Goal: Information Seeking & Learning: Learn about a topic

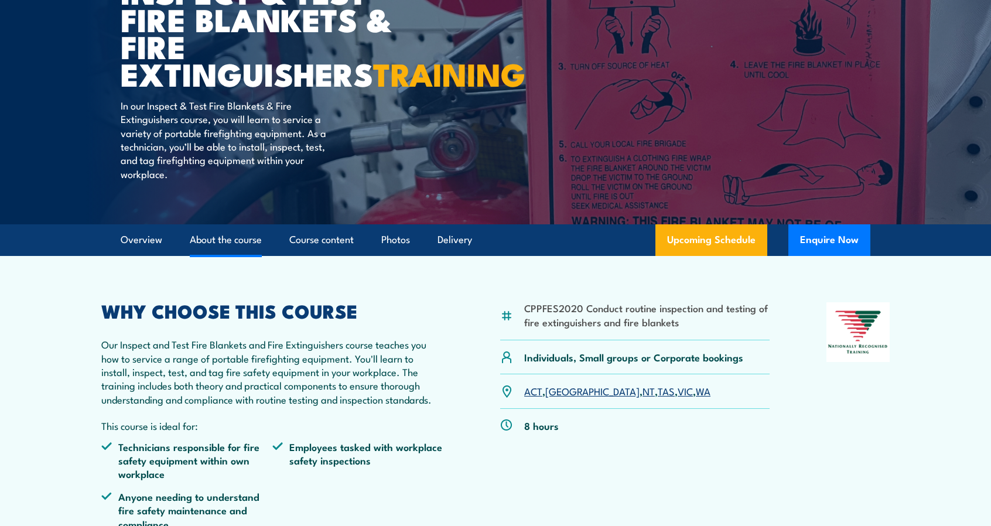
scroll to position [176, 0]
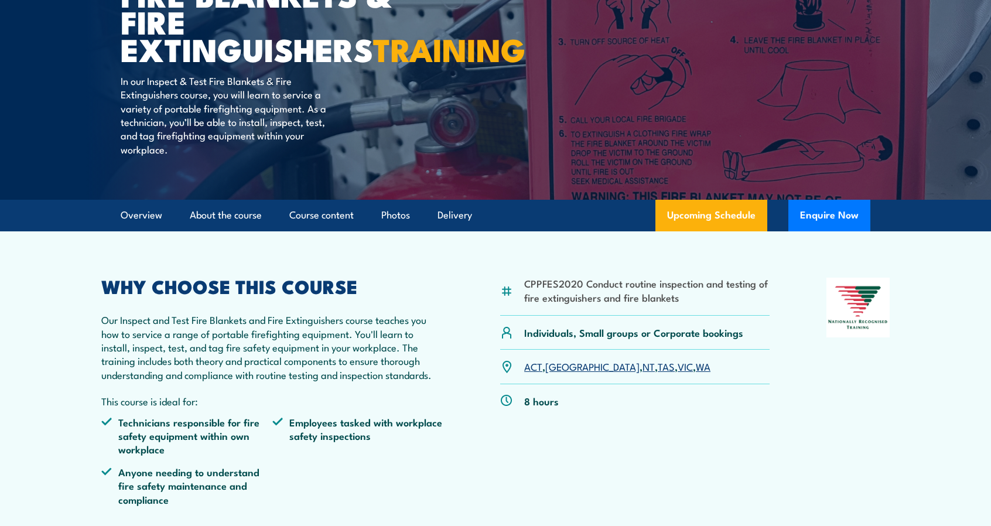
click at [696, 373] on link "WA" at bounding box center [703, 366] width 15 height 14
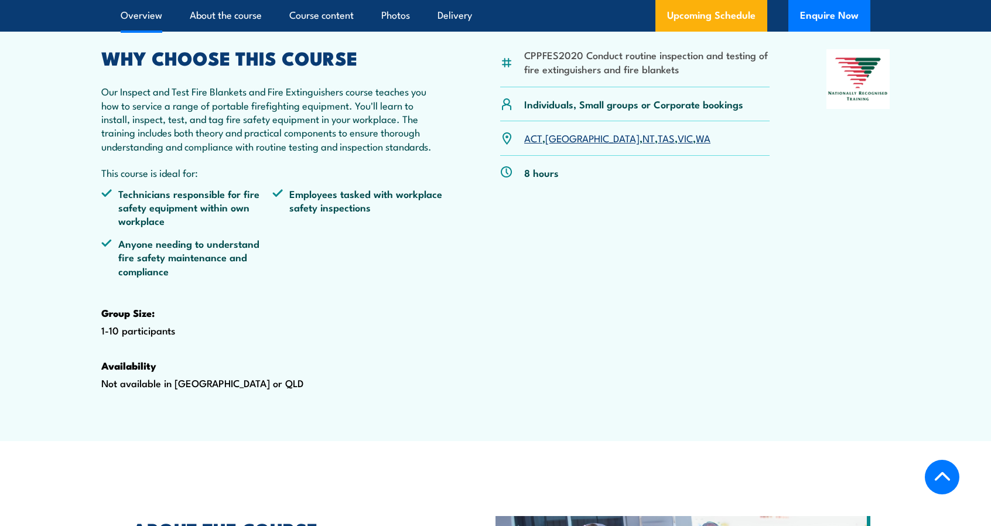
scroll to position [410, 0]
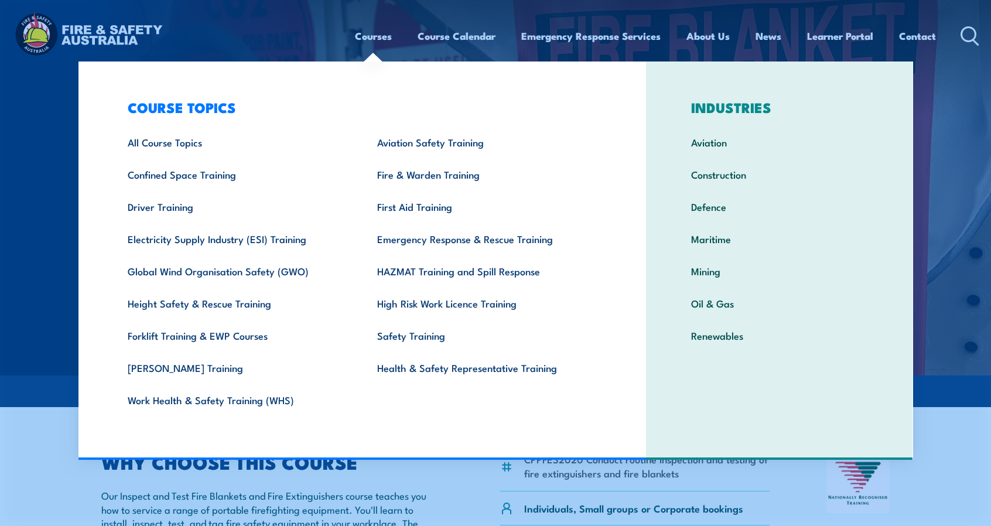
click at [22, 115] on img at bounding box center [495, 188] width 991 height 376
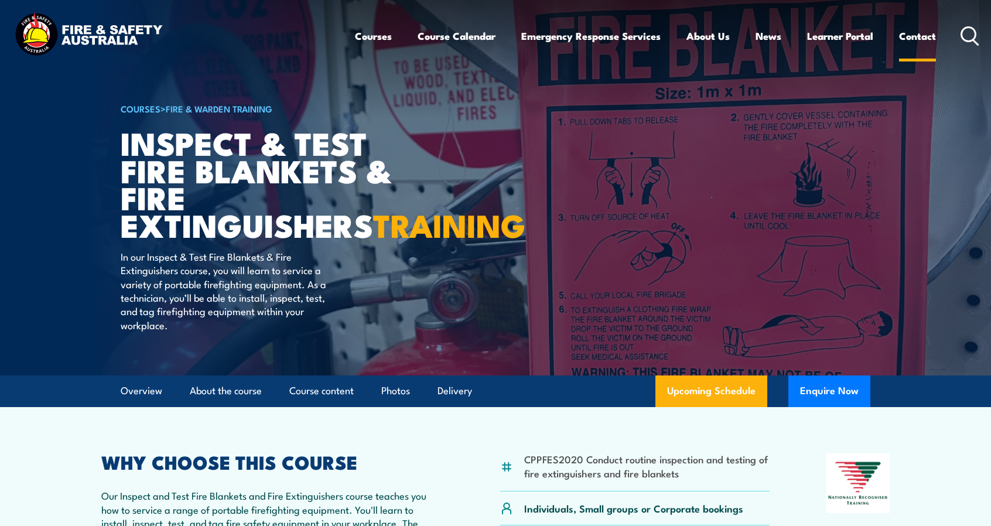
click at [917, 36] on link "Contact" at bounding box center [917, 36] width 37 height 31
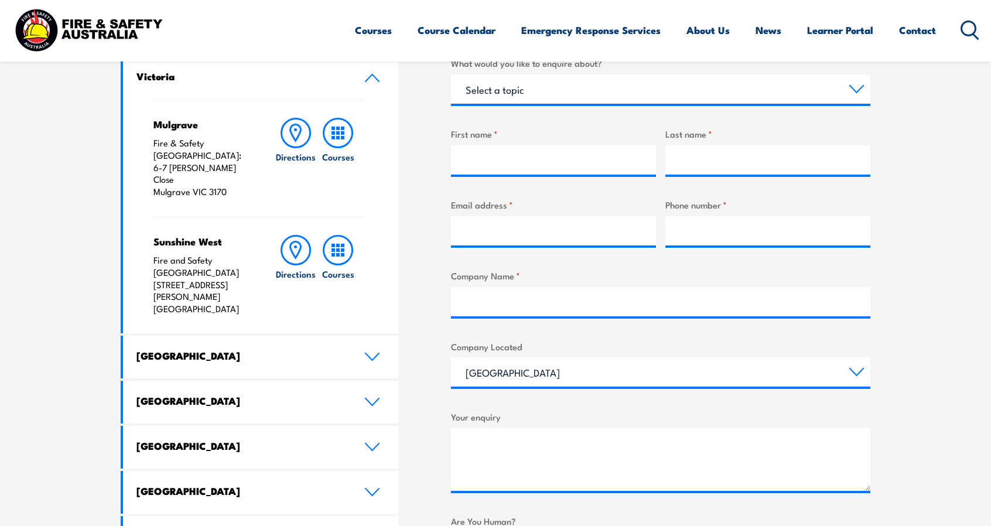
scroll to position [586, 0]
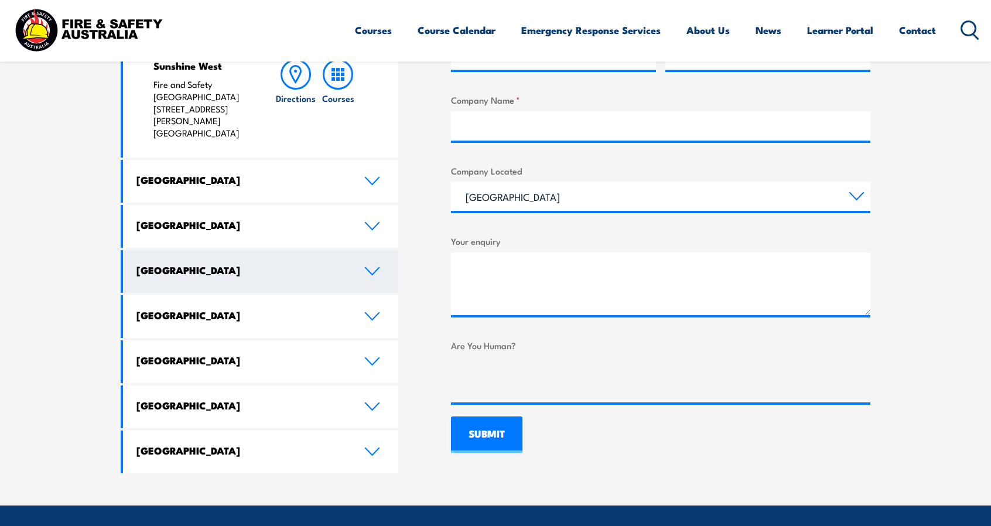
click at [222, 264] on h4 "[GEOGRAPHIC_DATA]" at bounding box center [242, 270] width 210 height 13
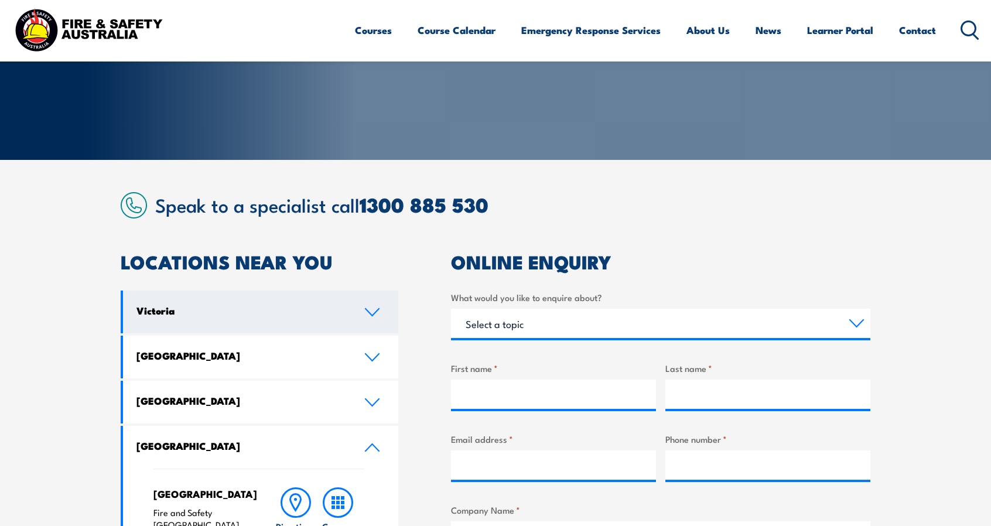
scroll to position [0, 0]
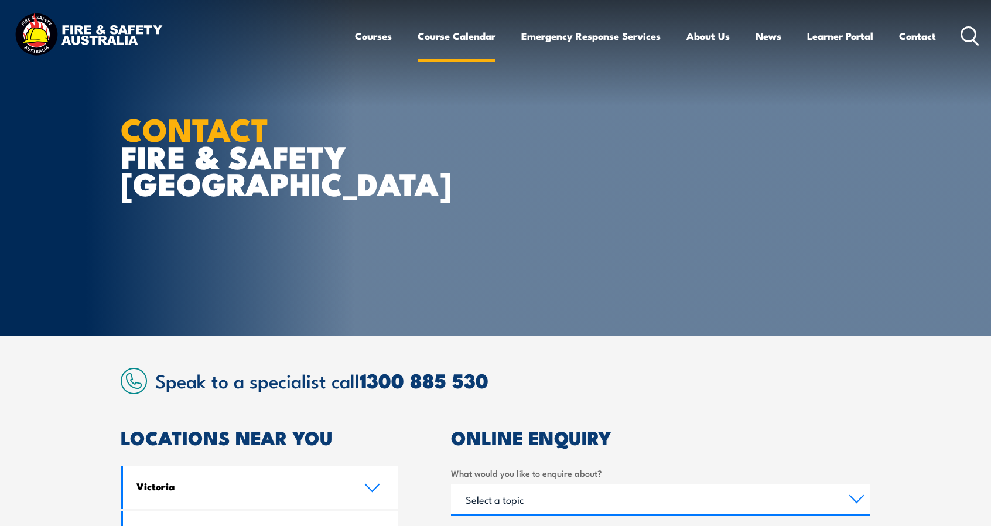
click at [465, 42] on link "Course Calendar" at bounding box center [457, 36] width 78 height 31
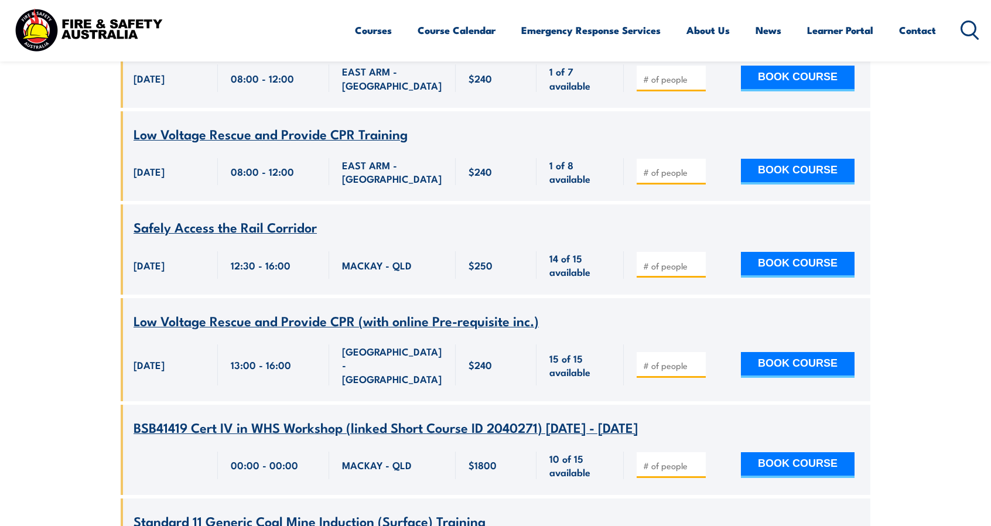
scroll to position [1641, 0]
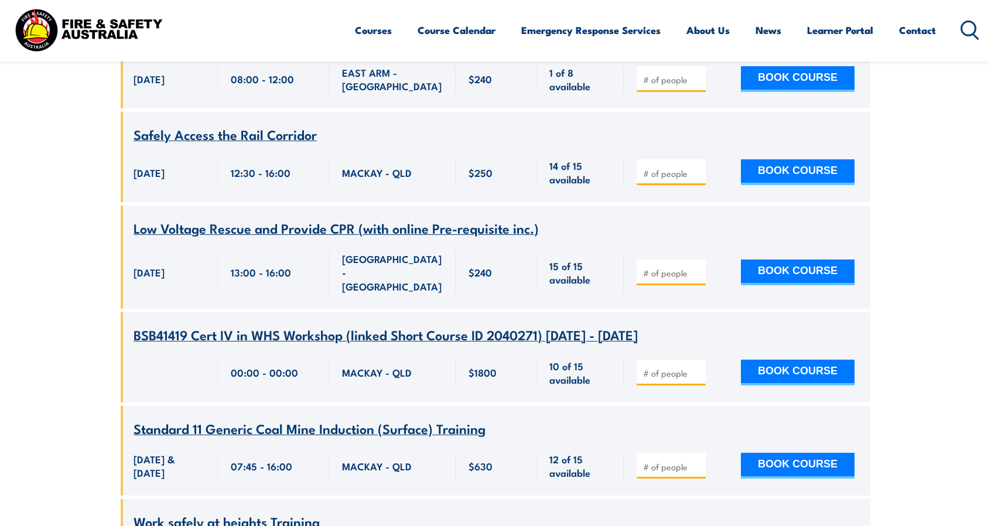
click at [83, 29] on img at bounding box center [89, 30] width 154 height 50
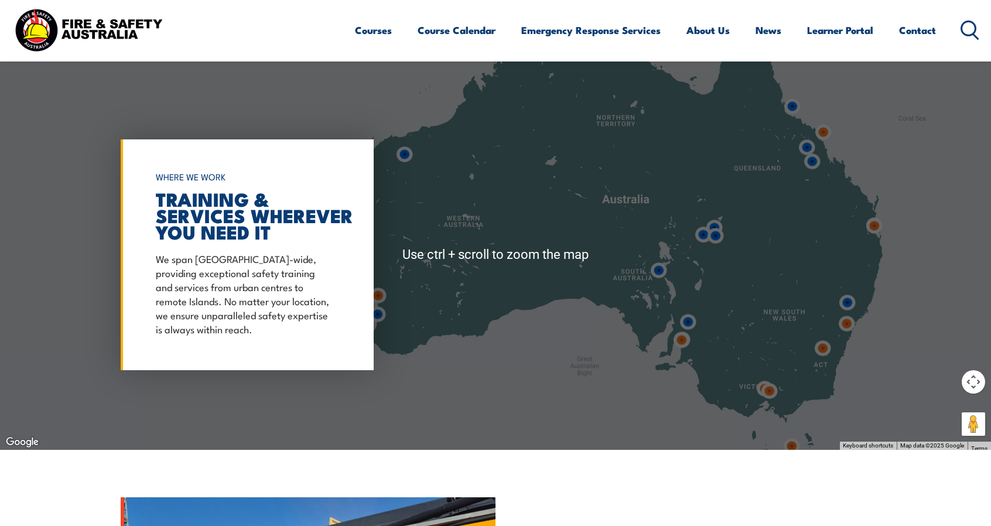
scroll to position [937, 0]
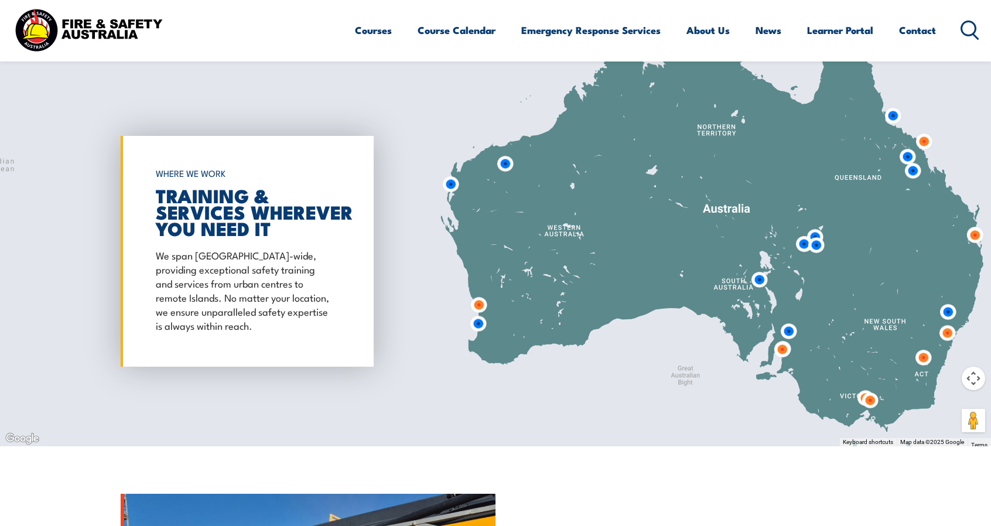
drag, startPoint x: 428, startPoint y: 309, endPoint x: 533, endPoint y: 323, distance: 106.4
click at [533, 323] on div at bounding box center [495, 251] width 991 height 390
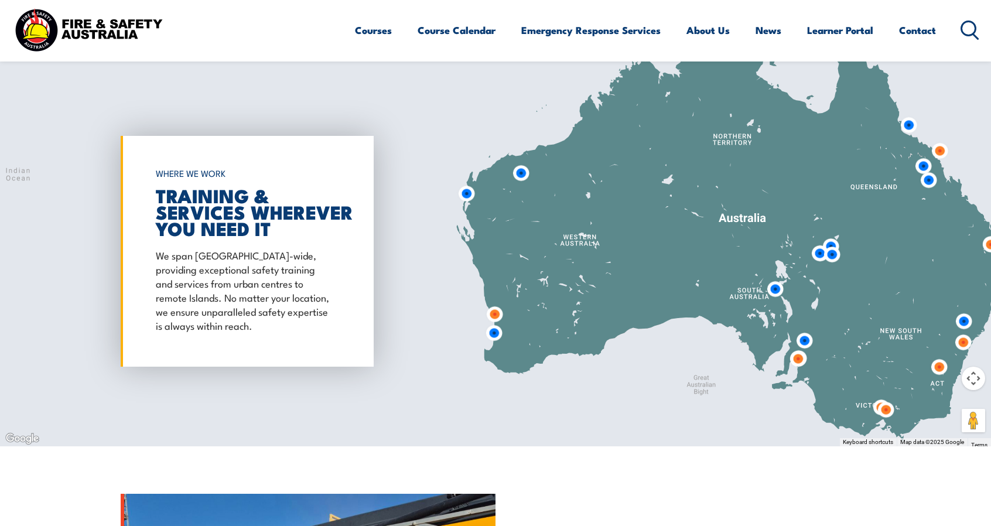
click at [478, 314] on div at bounding box center [495, 251] width 991 height 390
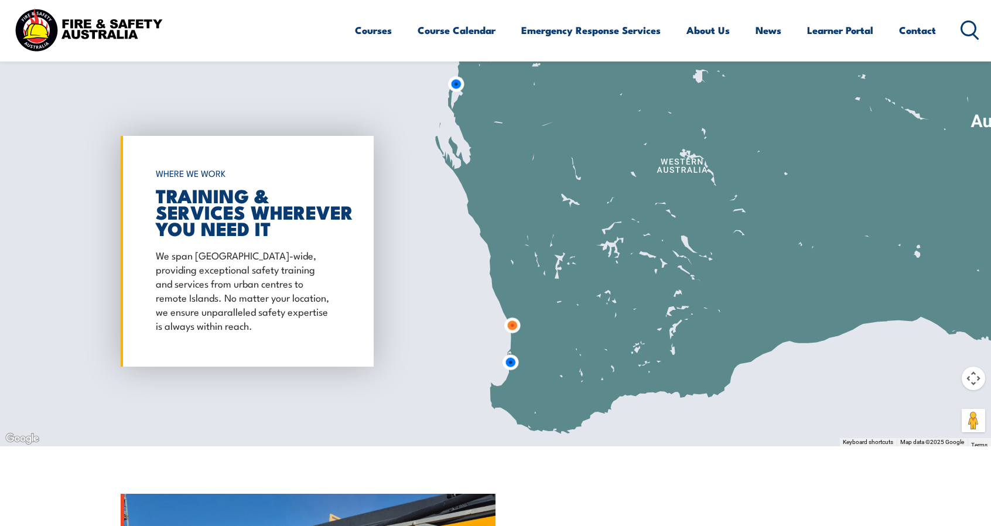
click at [486, 324] on div at bounding box center [495, 251] width 991 height 390
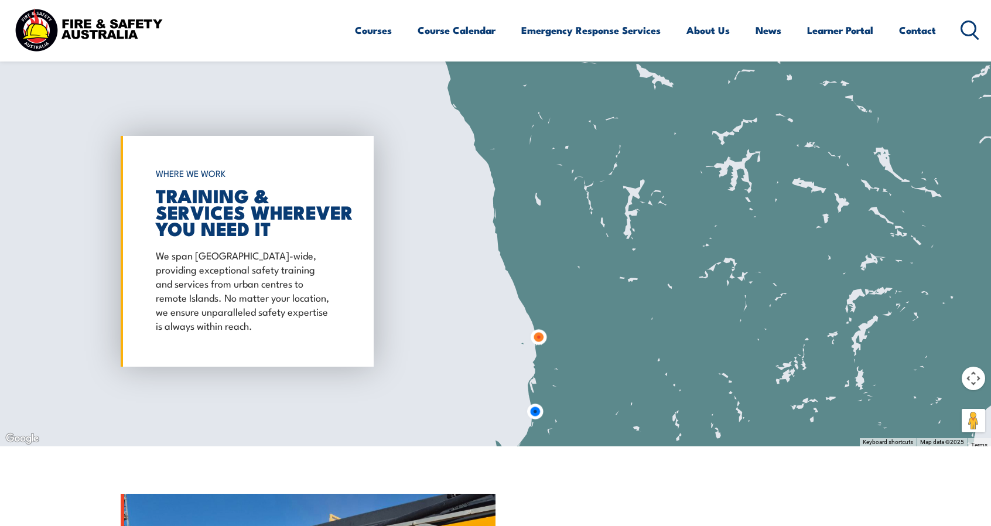
click at [499, 339] on div at bounding box center [495, 251] width 991 height 390
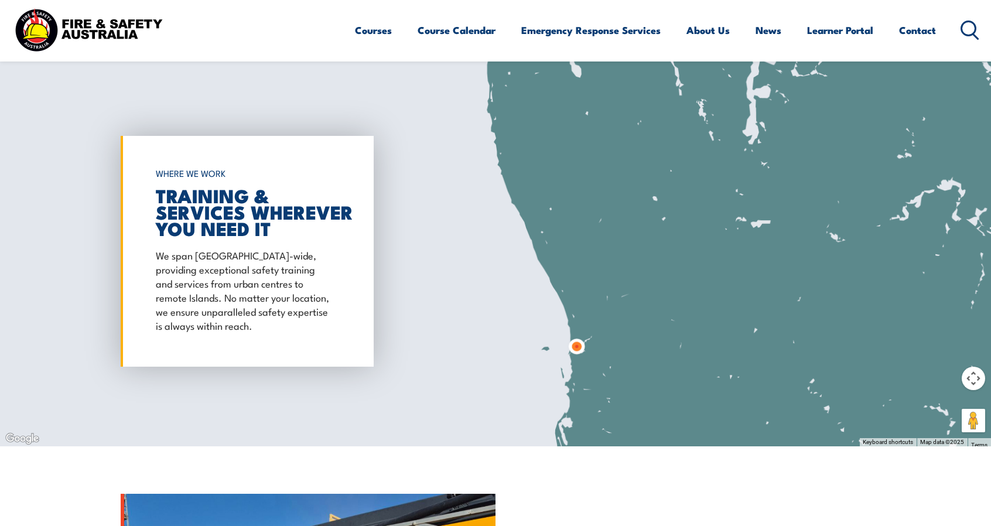
click at [525, 359] on div at bounding box center [495, 251] width 991 height 390
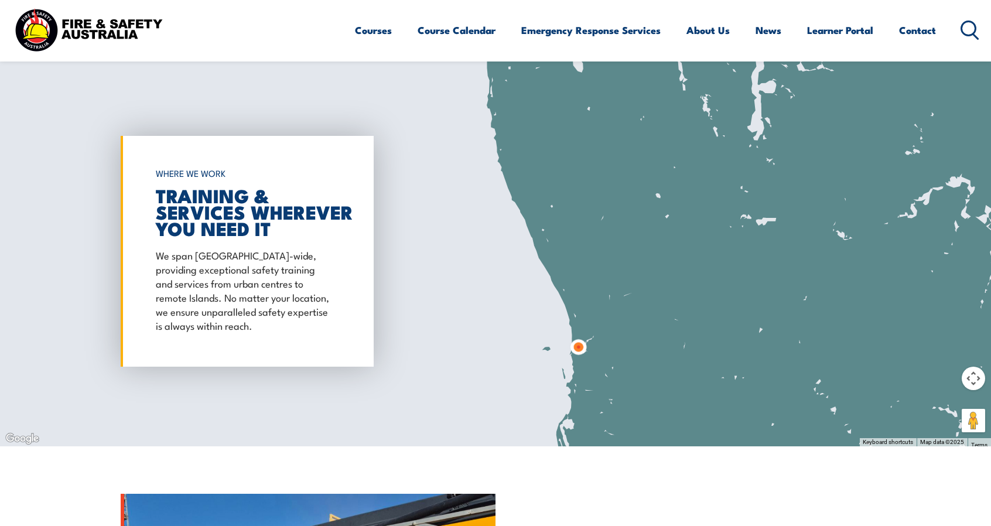
click at [525, 359] on div at bounding box center [495, 251] width 991 height 390
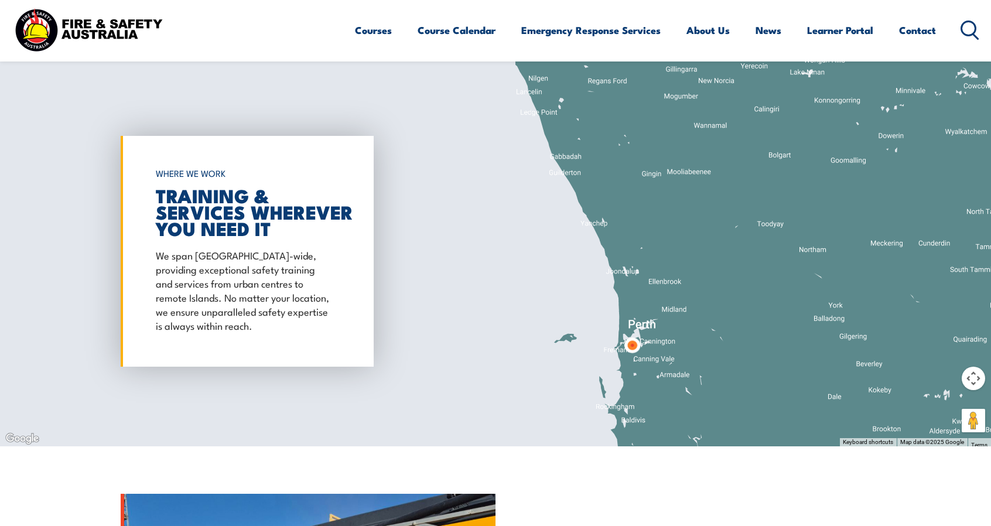
click at [570, 372] on div at bounding box center [495, 251] width 991 height 390
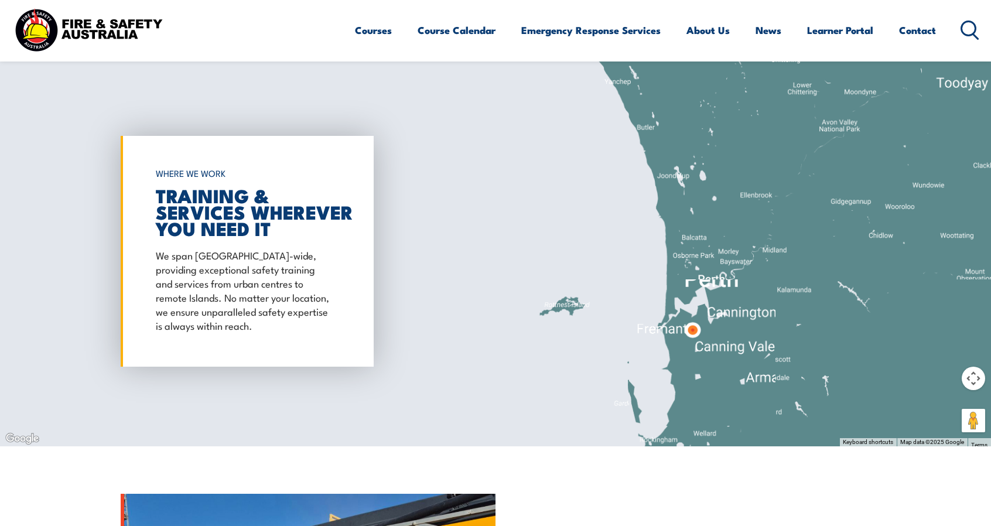
click at [721, 379] on div at bounding box center [495, 251] width 991 height 390
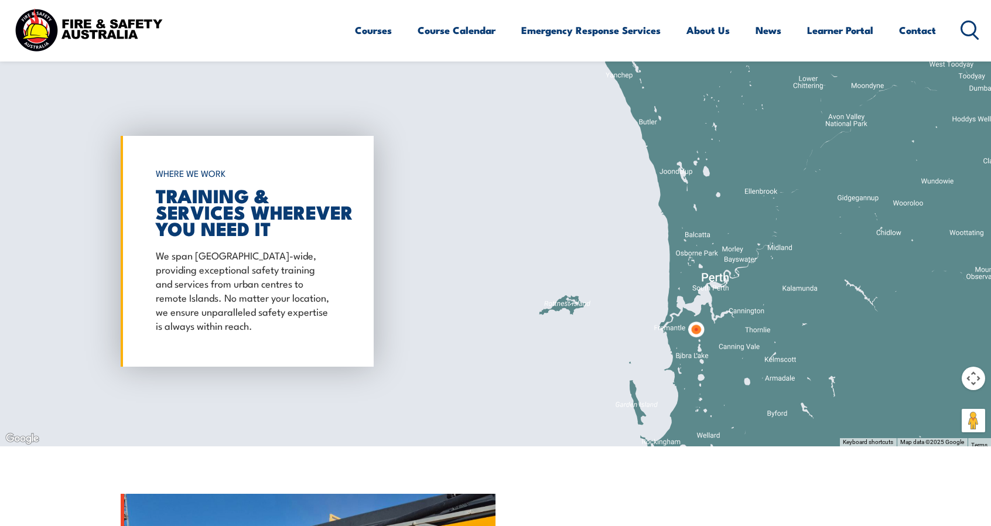
click at [721, 379] on div at bounding box center [495, 251] width 991 height 390
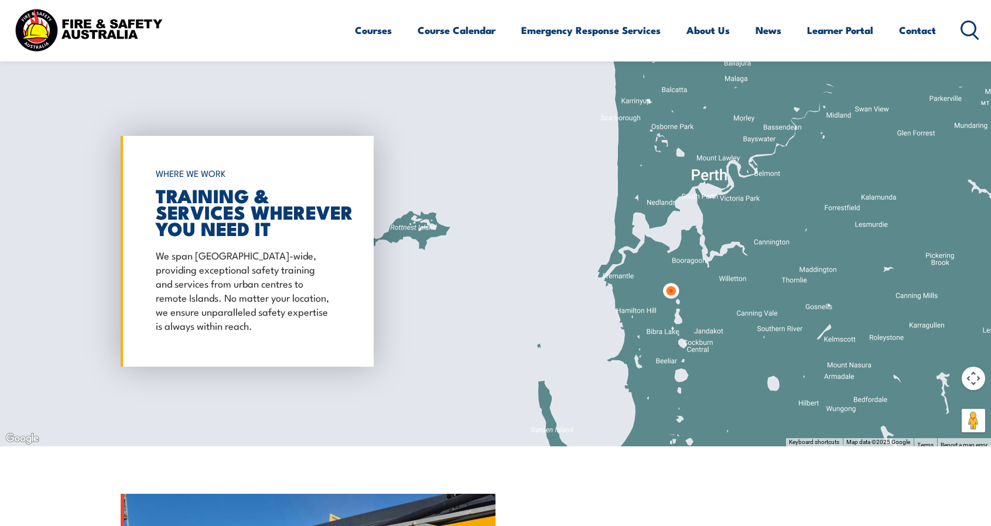
click at [671, 285] on img at bounding box center [671, 291] width 22 height 22
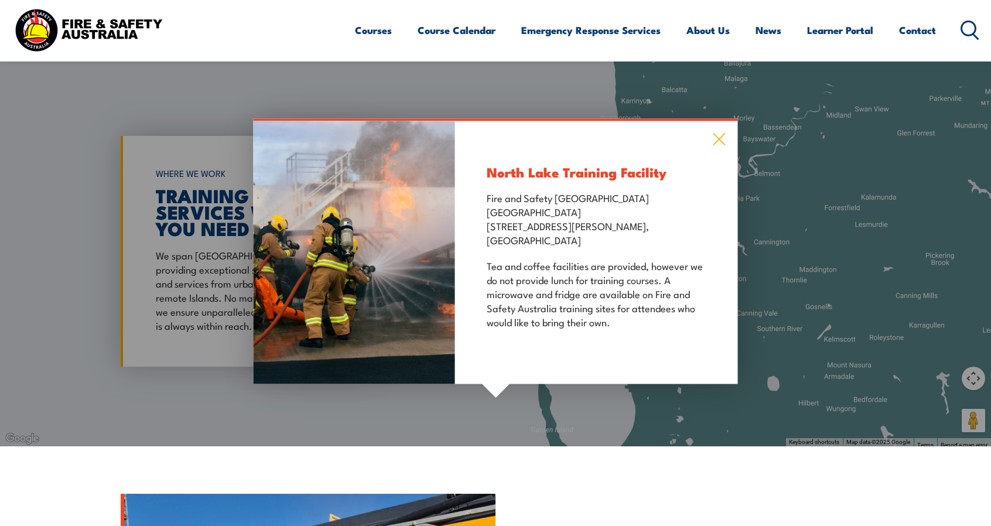
click at [721, 137] on icon at bounding box center [720, 139] width 12 height 12
